Goal: Task Accomplishment & Management: Manage account settings

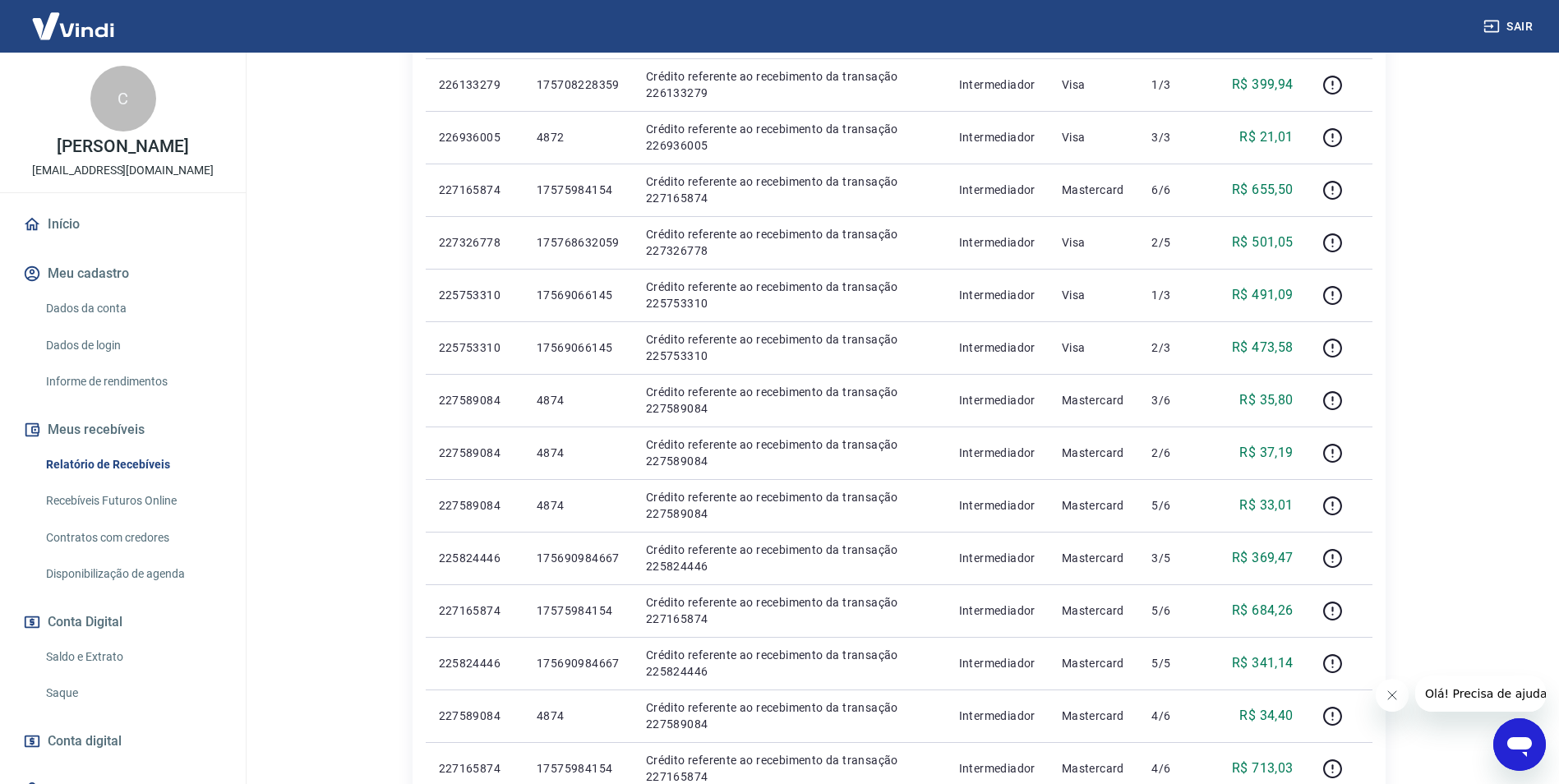
click at [142, 475] on link "Relatório de Recebíveis" at bounding box center [132, 464] width 187 height 34
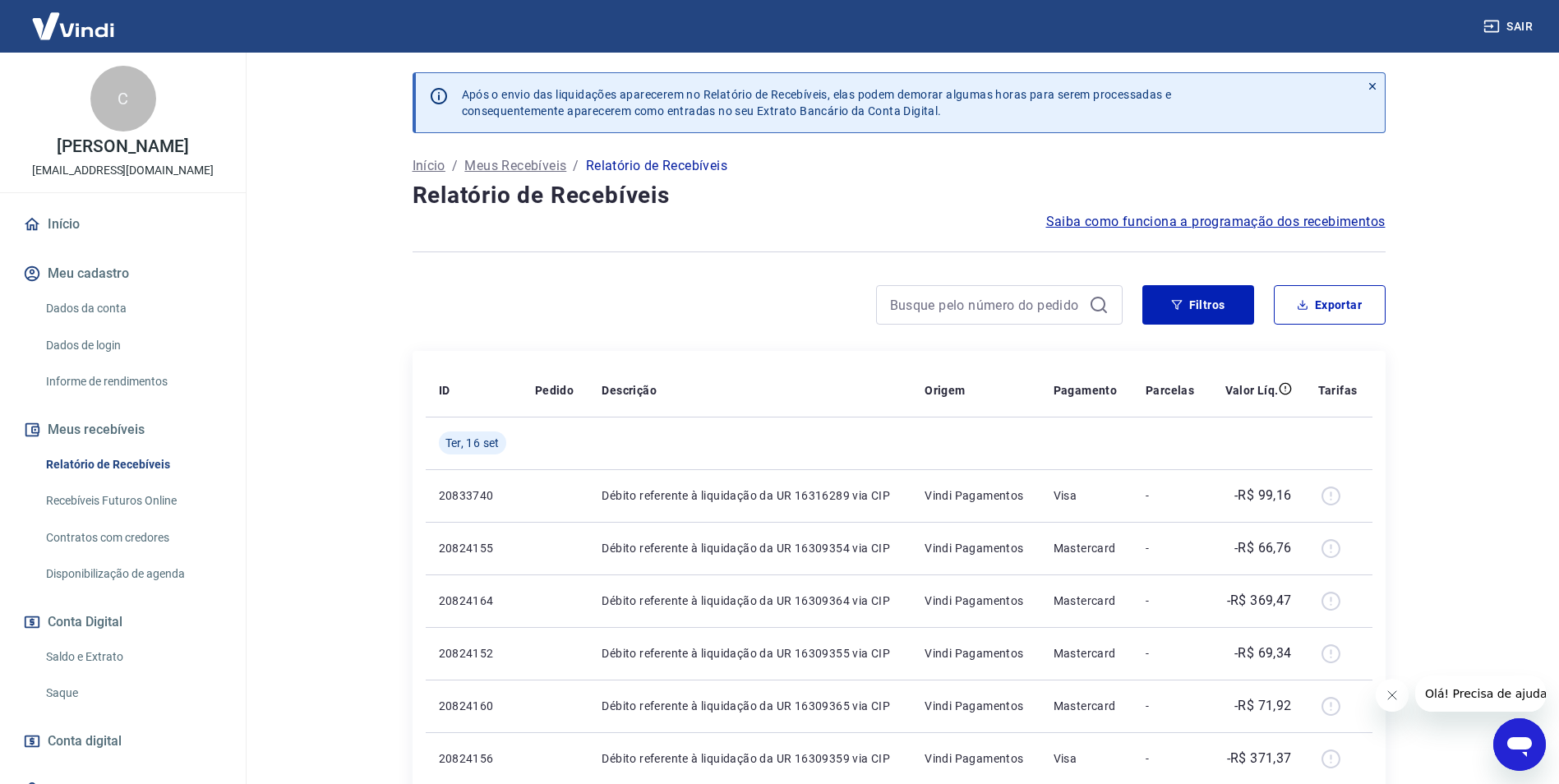
scroll to position [74, 0]
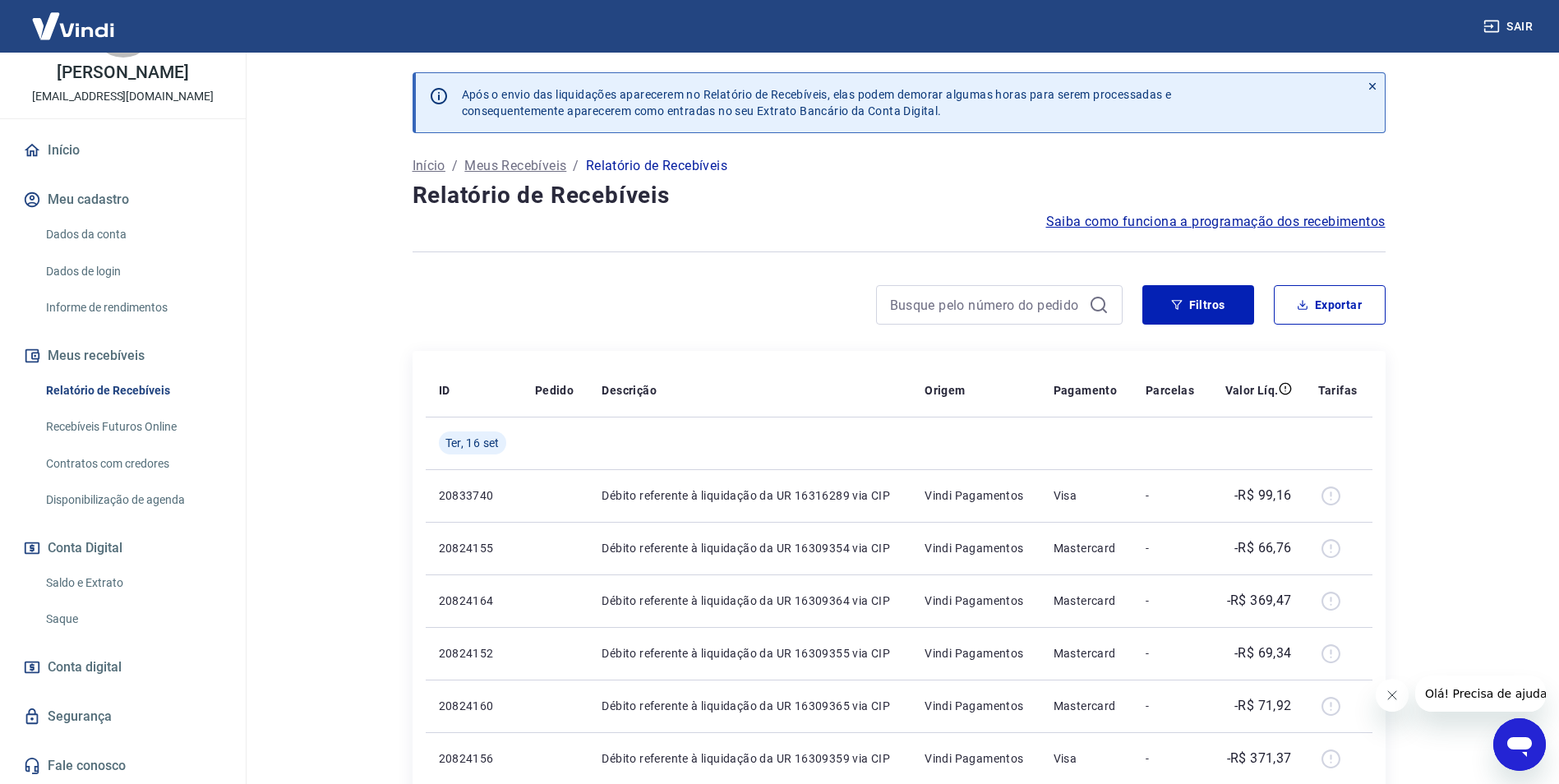
click at [58, 156] on link "Início" at bounding box center [123, 150] width 206 height 36
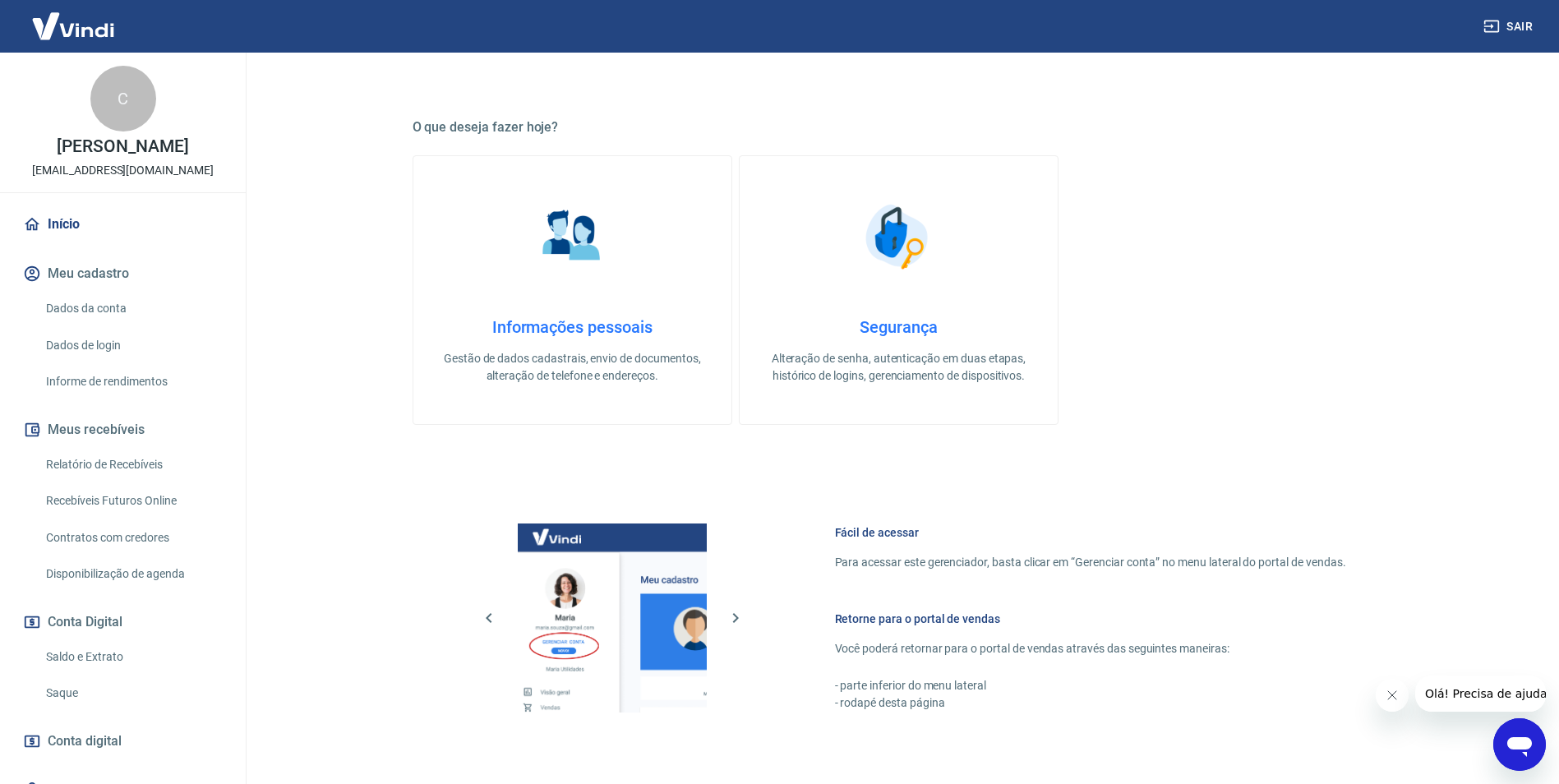
click at [69, 211] on link "Início" at bounding box center [123, 224] width 206 height 36
click at [83, 26] on img at bounding box center [73, 26] width 107 height 50
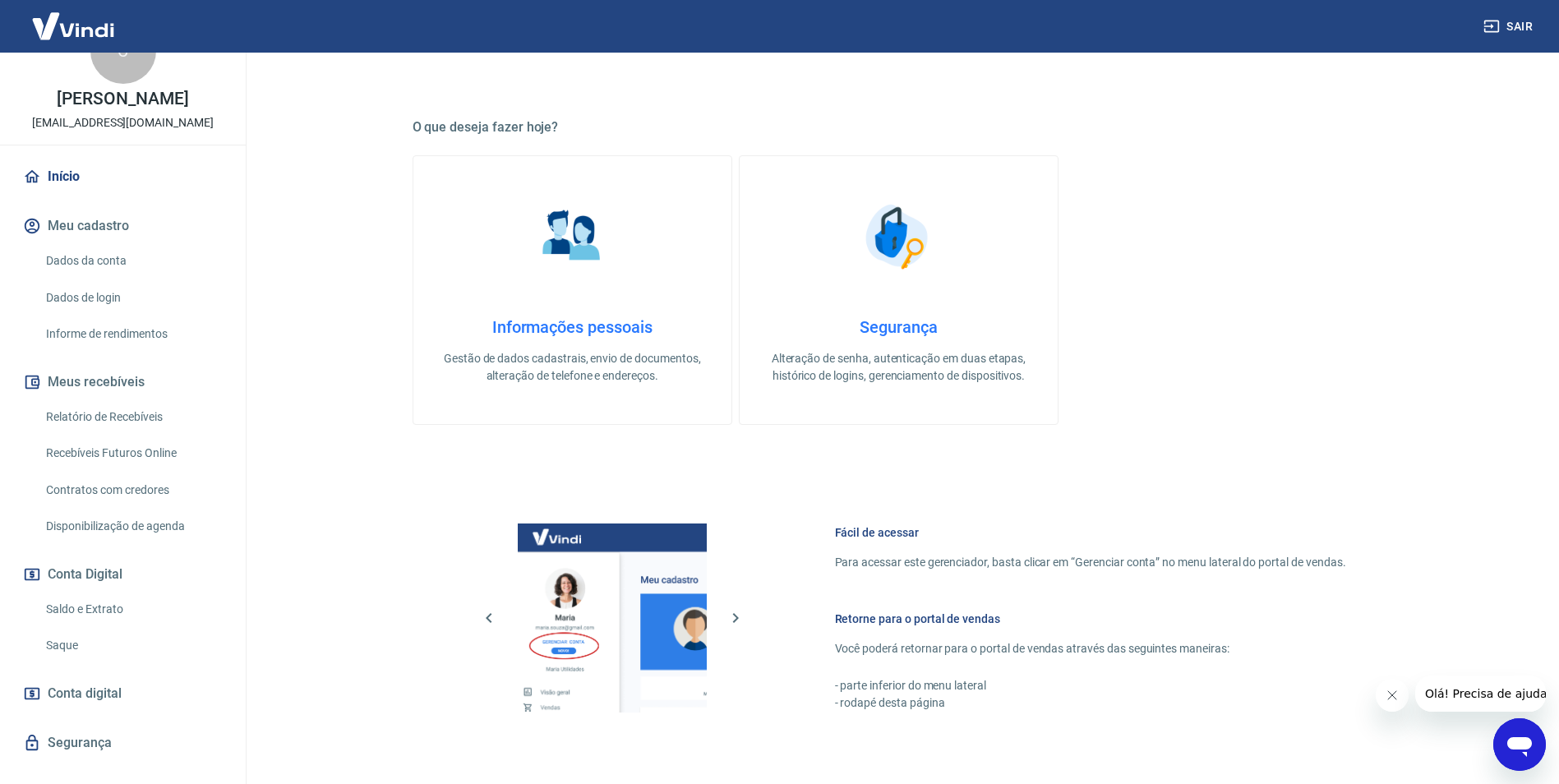
scroll to position [74, 0]
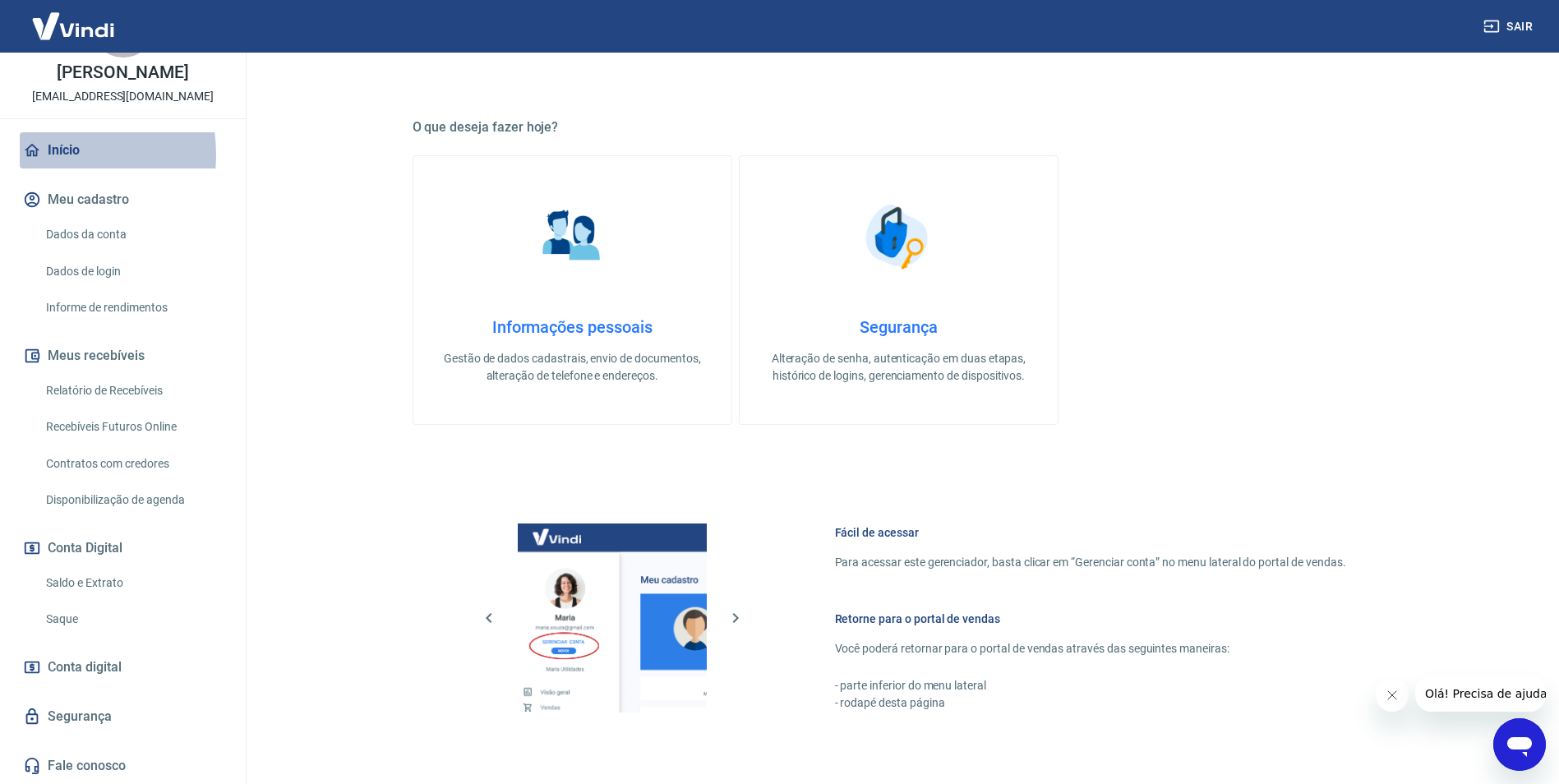
drag, startPoint x: 48, startPoint y: 155, endPoint x: 64, endPoint y: 83, distance: 73.8
click at [49, 155] on link "Início" at bounding box center [123, 150] width 206 height 36
click at [76, 22] on img at bounding box center [73, 26] width 107 height 50
click at [113, 31] on img at bounding box center [73, 26] width 107 height 50
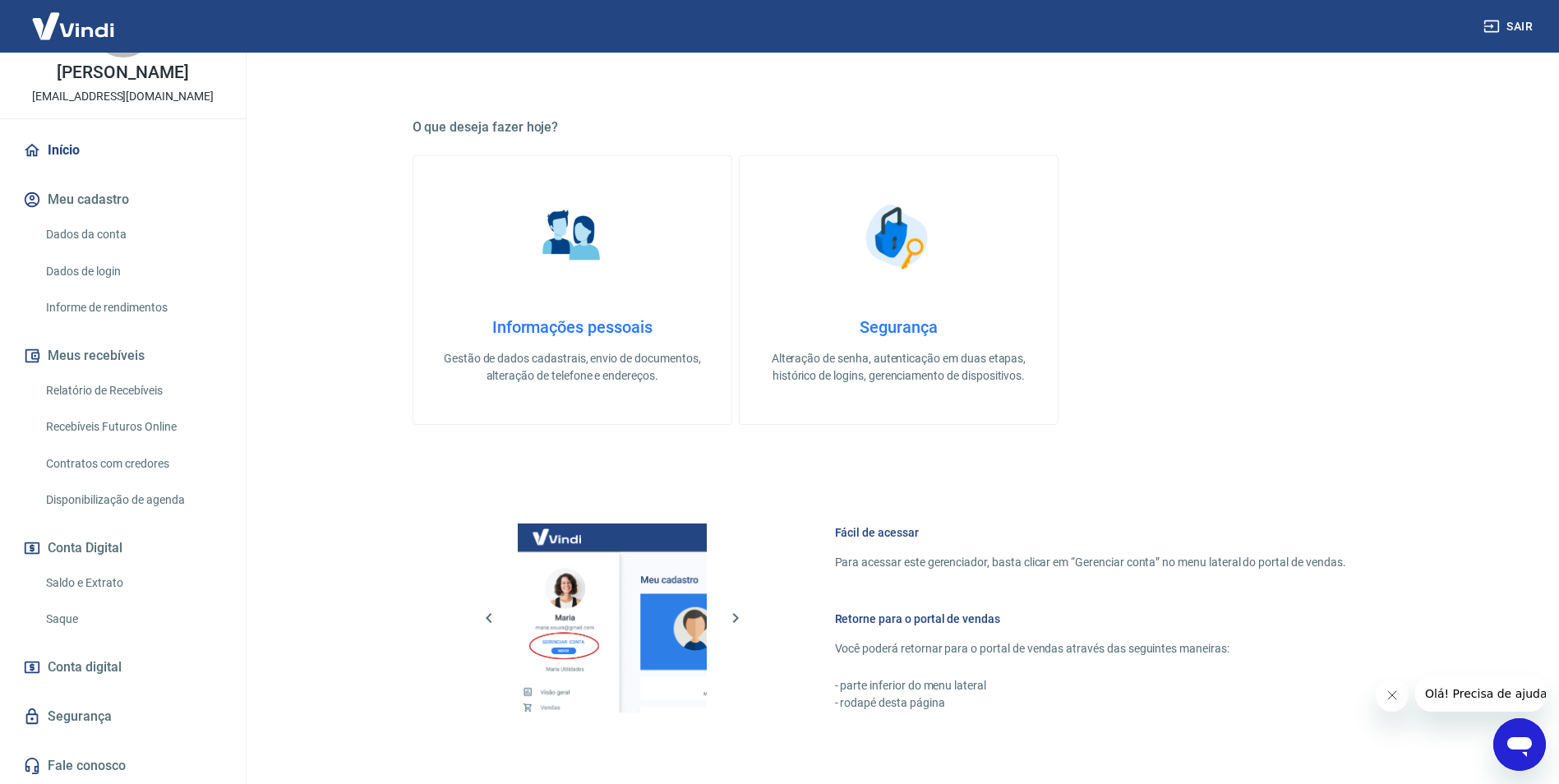
click at [113, 31] on img at bounding box center [73, 26] width 107 height 50
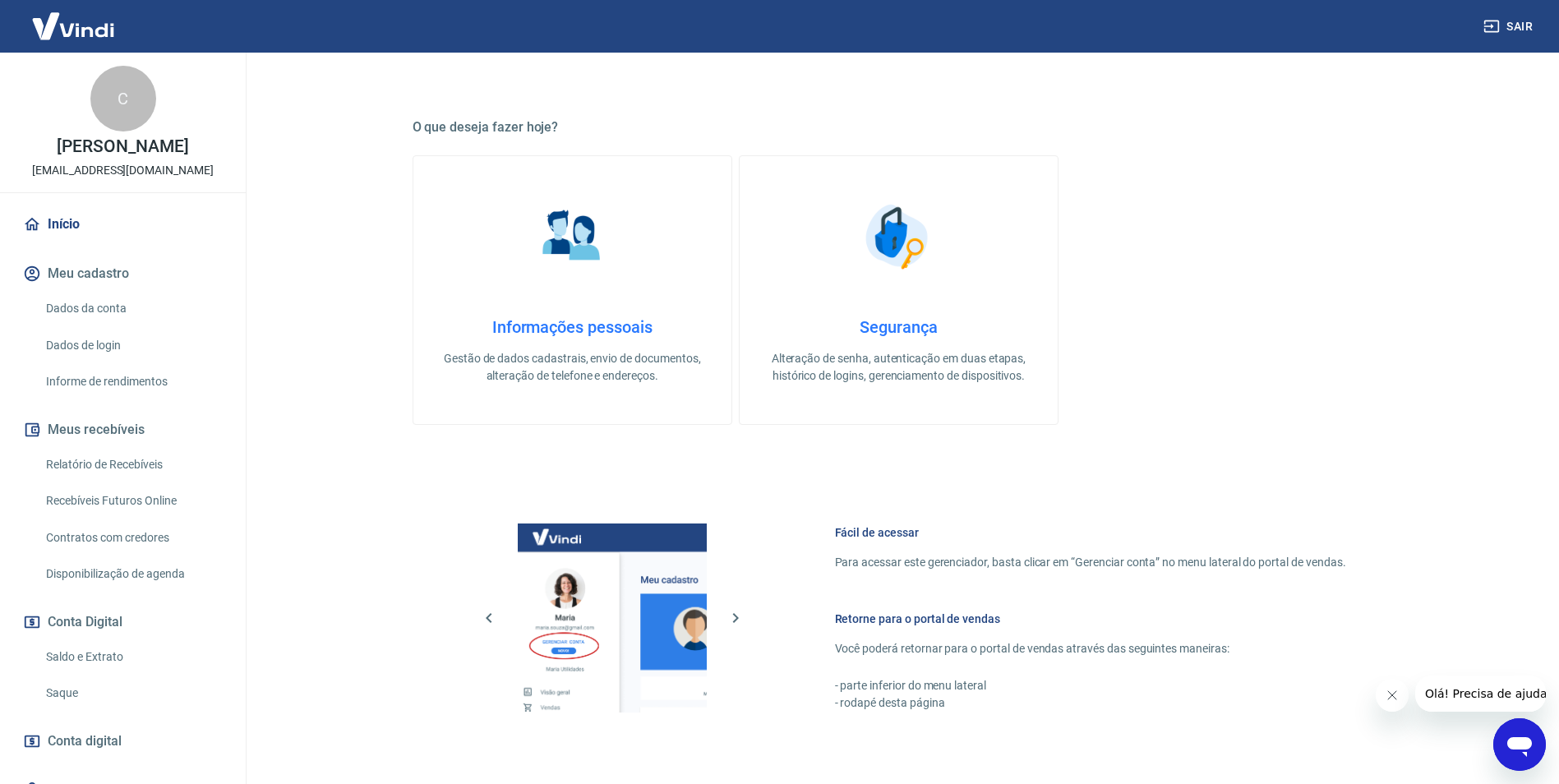
click at [128, 171] on p "[EMAIL_ADDRESS][DOMAIN_NAME]" at bounding box center [122, 170] width 181 height 17
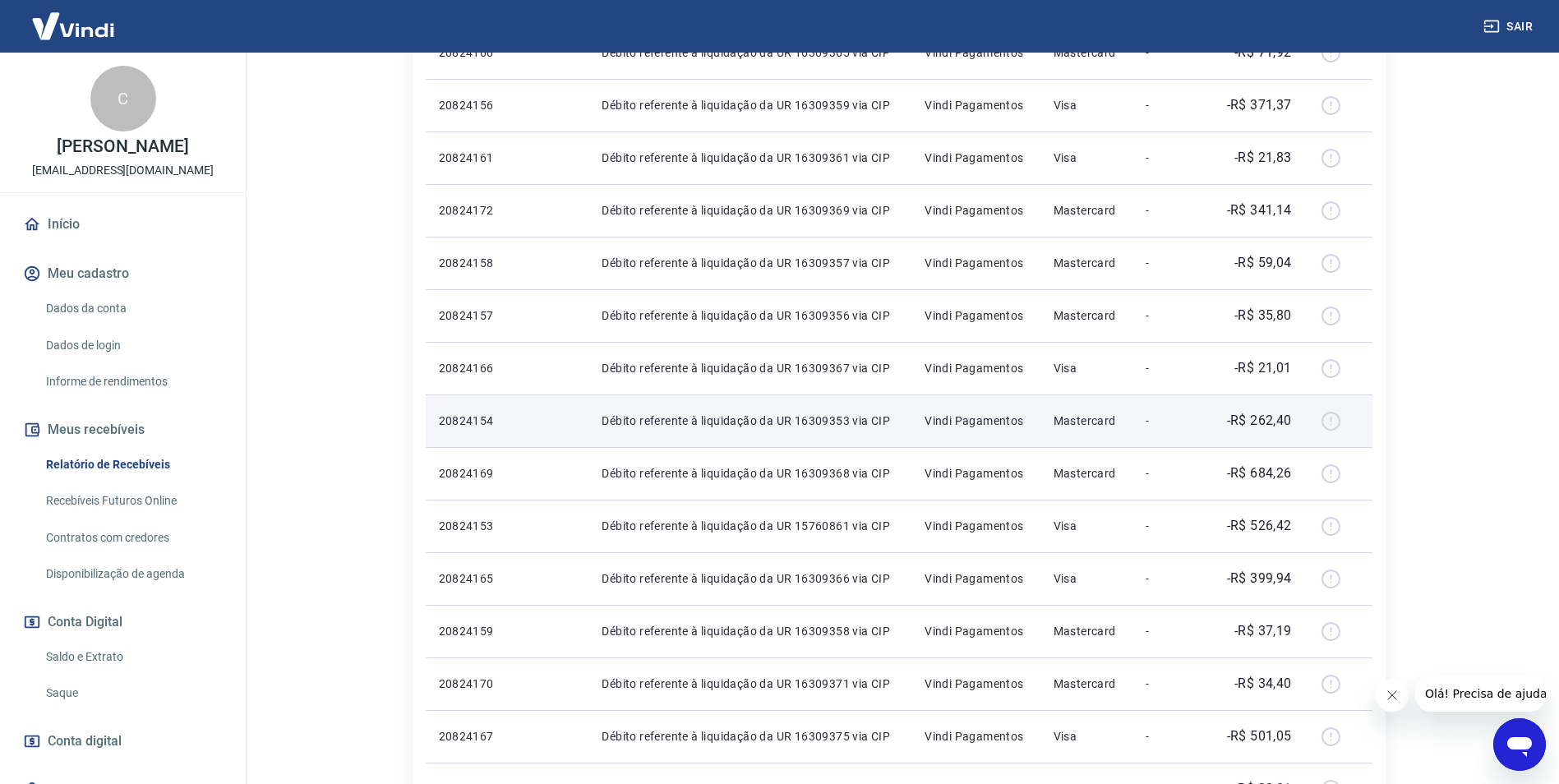
scroll to position [657, 0]
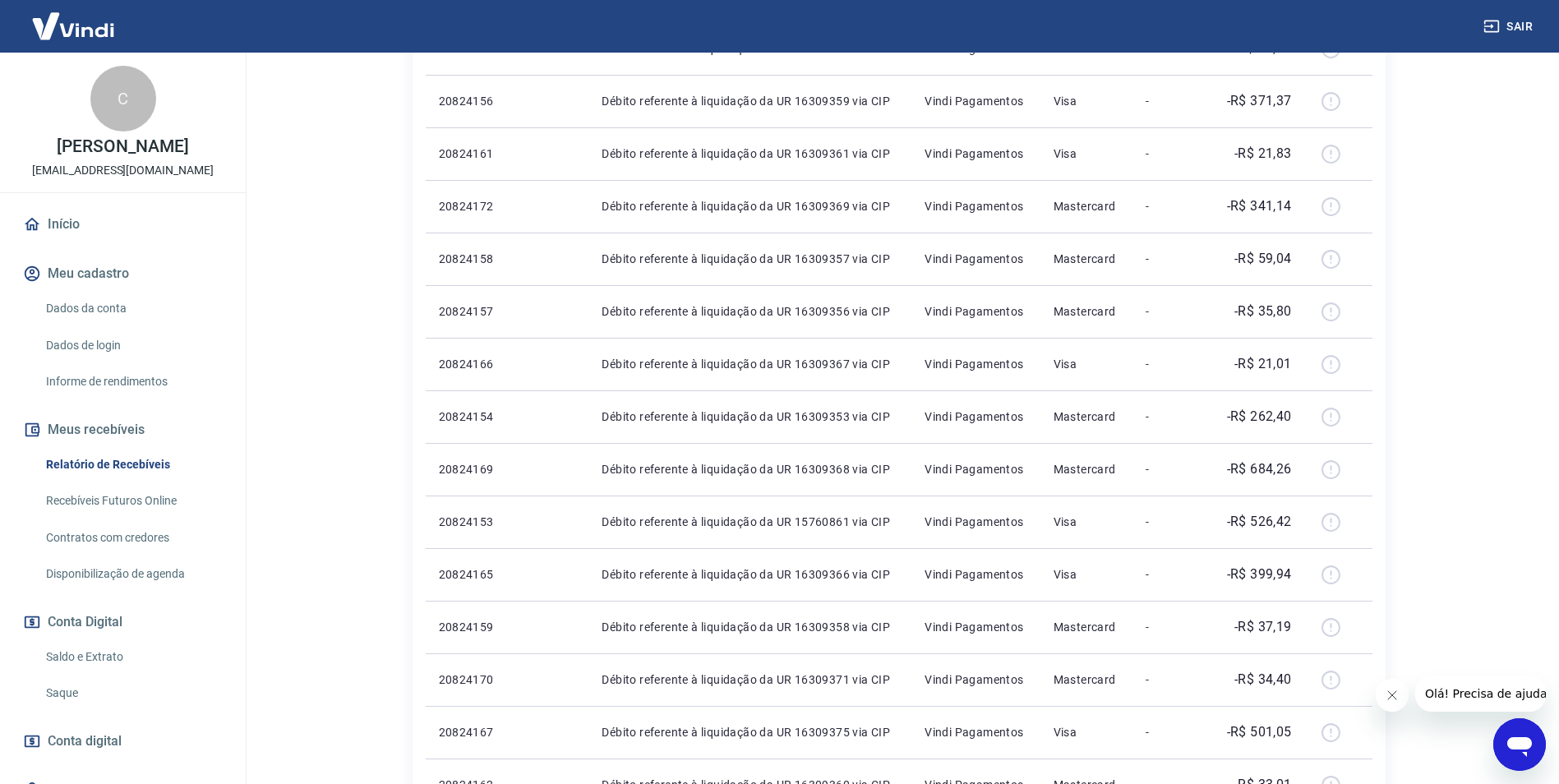
click at [117, 655] on link "Saldo e Extrato" at bounding box center [132, 656] width 187 height 34
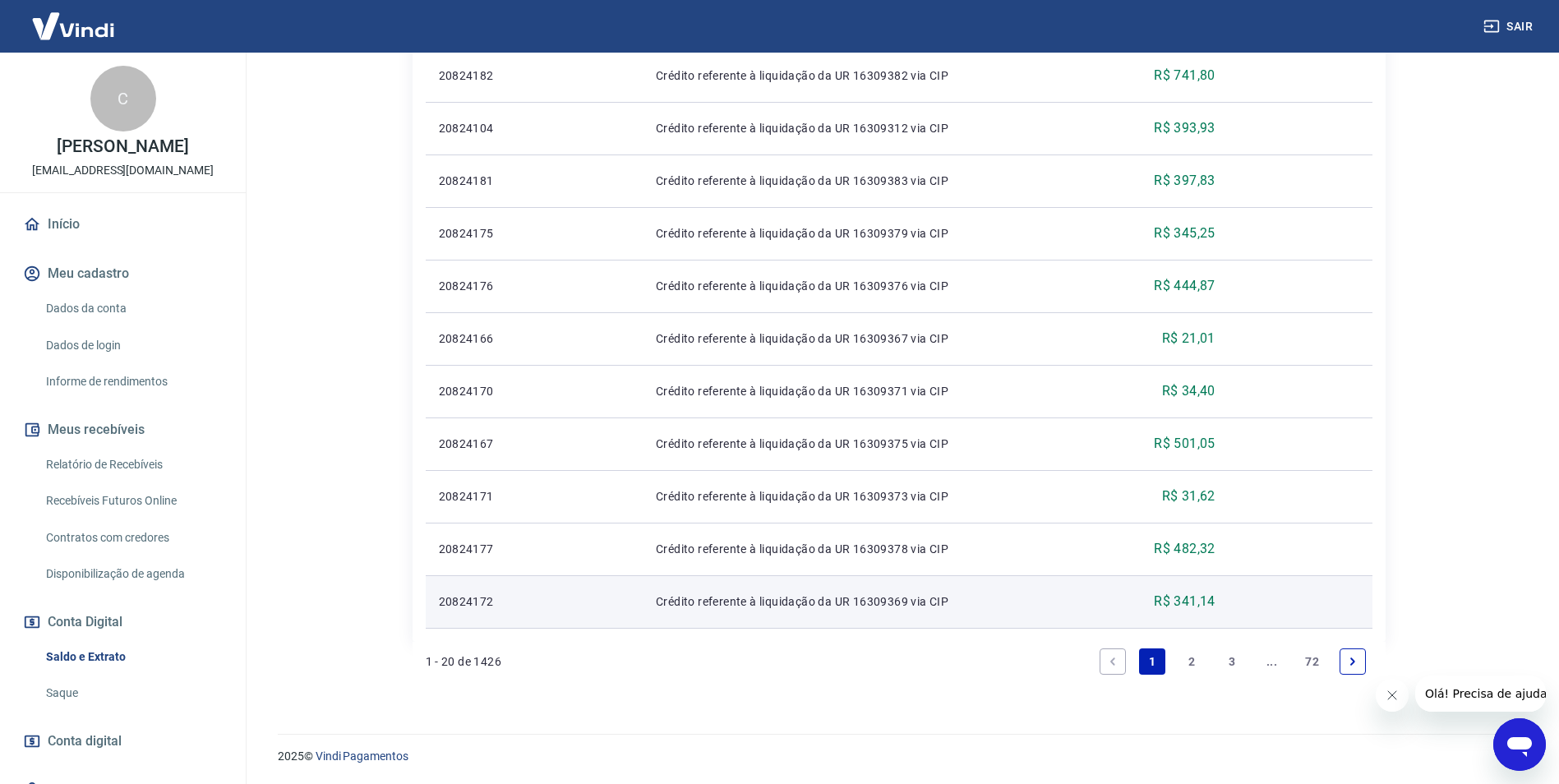
scroll to position [989, 0]
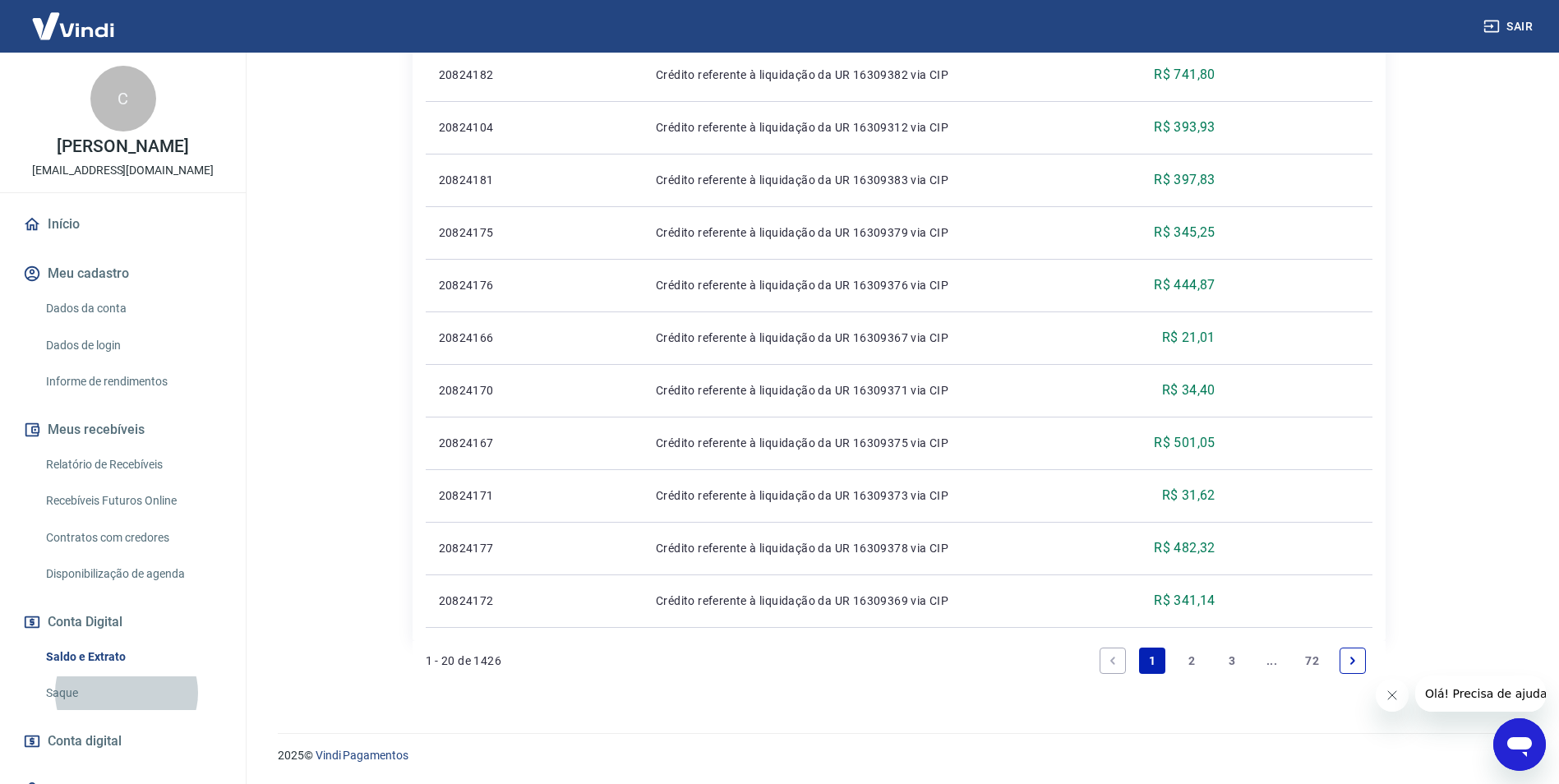
click at [154, 693] on link "Saque" at bounding box center [132, 692] width 187 height 34
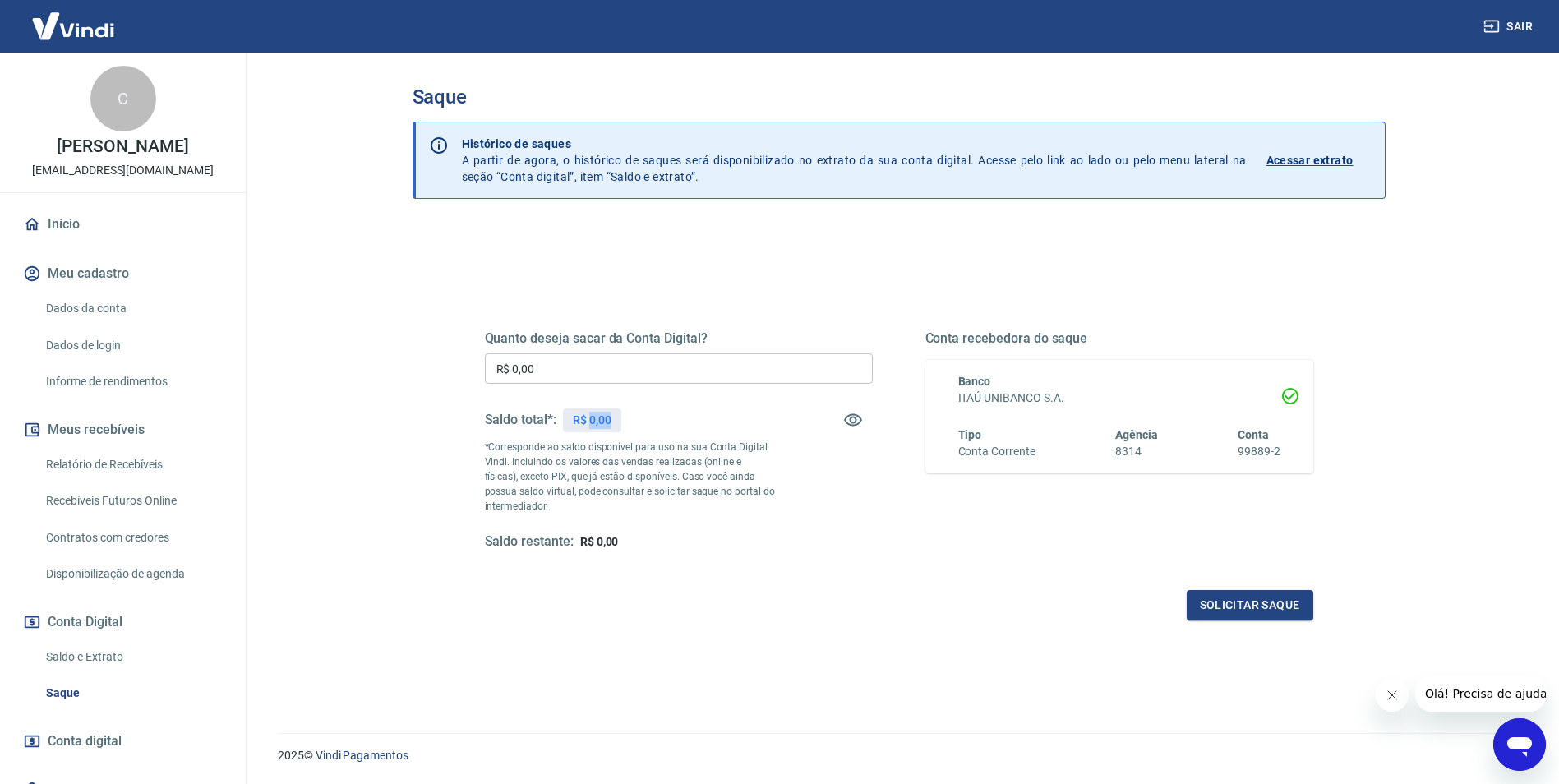
drag, startPoint x: 592, startPoint y: 414, endPoint x: 617, endPoint y: 414, distance: 25.0
click at [617, 414] on div "R$ 0,00" at bounding box center [592, 420] width 58 height 24
